Goal: Check status: Check status

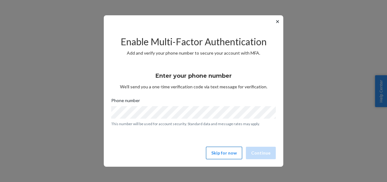
click at [215, 157] on button "Skip for now" at bounding box center [224, 152] width 36 height 12
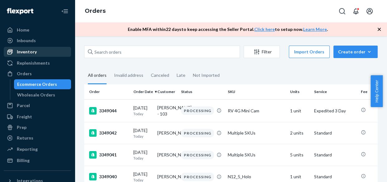
click at [54, 54] on div "Inventory" at bounding box center [37, 51] width 66 height 9
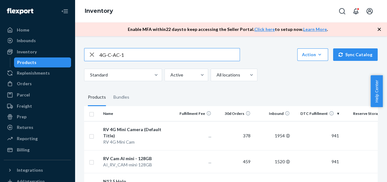
type input "4G-C-AC-1"
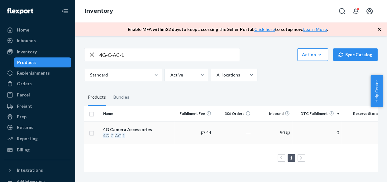
click at [131, 128] on div "4G Camera Accessories" at bounding box center [137, 129] width 69 height 6
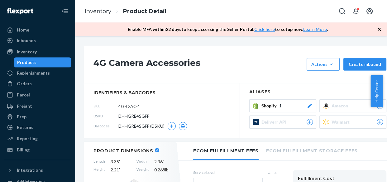
click at [311, 104] on icon at bounding box center [310, 105] width 4 height 4
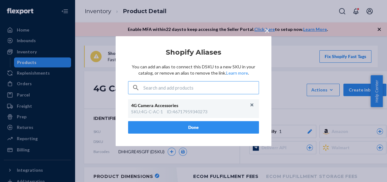
click at [267, 31] on span "×" at bounding box center [267, 30] width 5 height 11
